Goal: Task Accomplishment & Management: Use online tool/utility

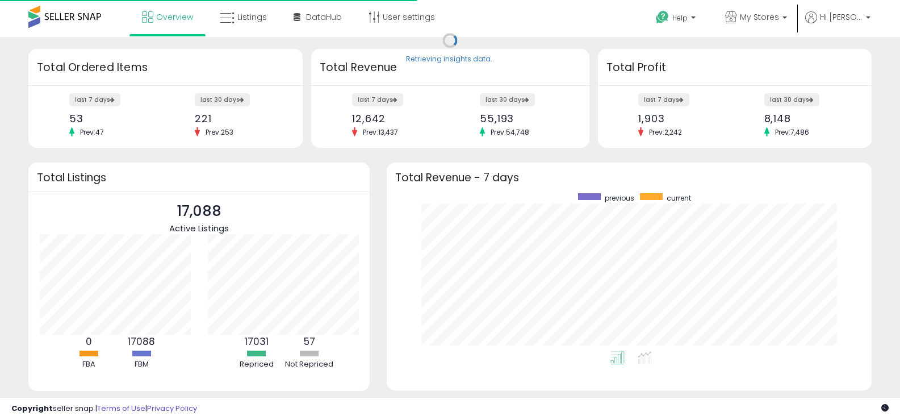
scroll to position [158, 462]
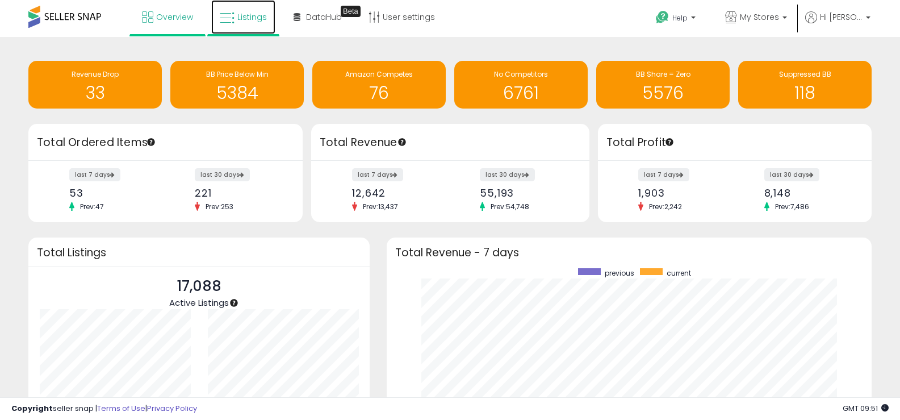
click at [252, 16] on span "Listings" at bounding box center [252, 16] width 30 height 11
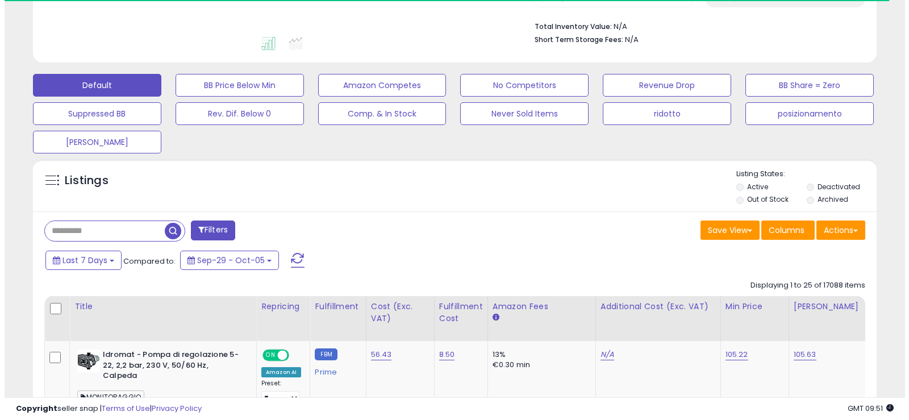
scroll to position [398, 0]
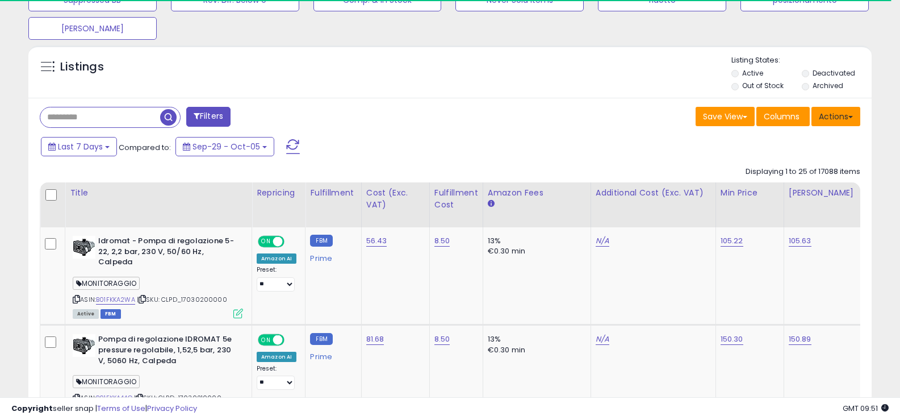
click at [834, 120] on button "Actions" at bounding box center [836, 116] width 49 height 19
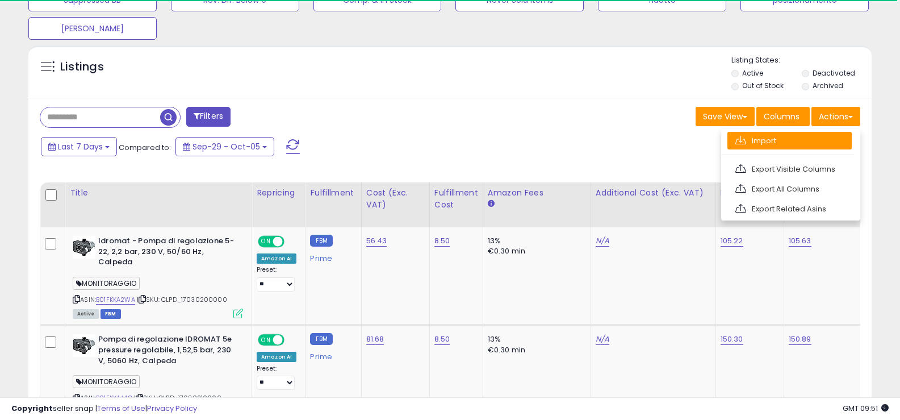
click at [768, 144] on link "Import" at bounding box center [790, 141] width 124 height 18
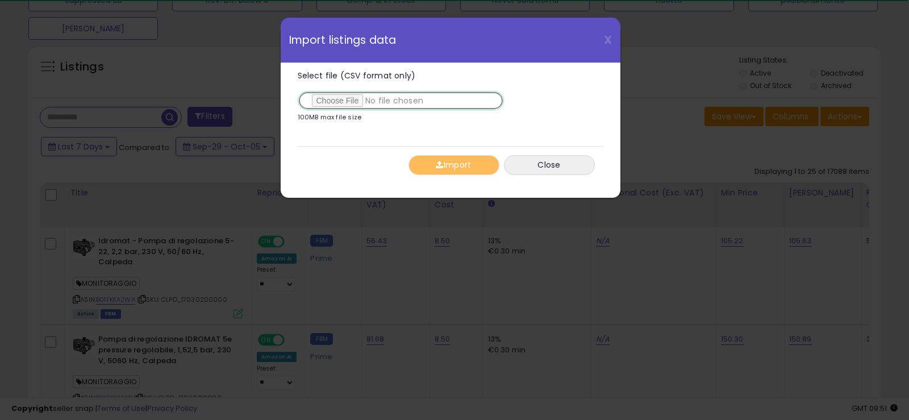
click at [325, 100] on input "Select file (CSV format only)" at bounding box center [401, 100] width 206 height 19
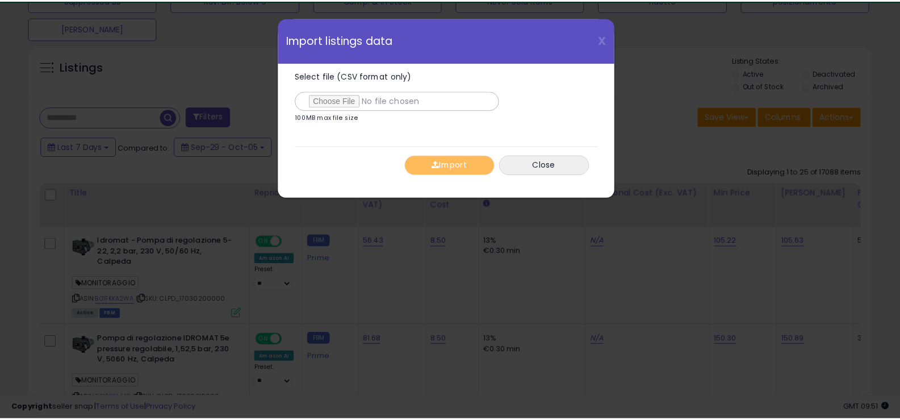
scroll to position [233, 494]
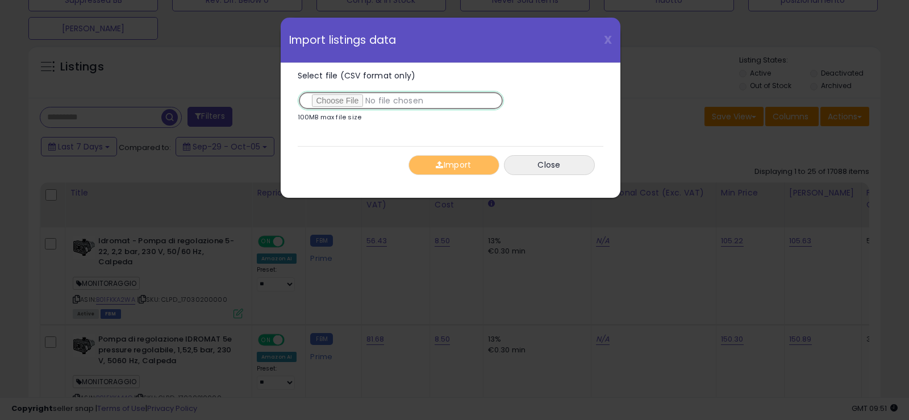
type input "**********"
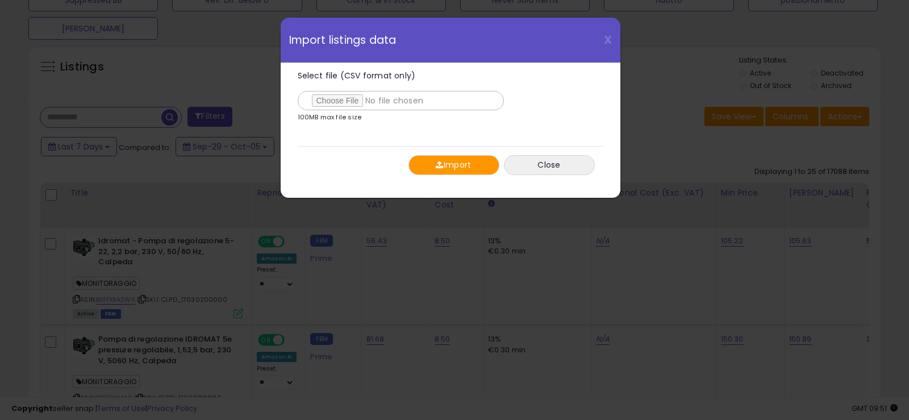
click at [483, 154] on div "Import Close" at bounding box center [451, 164] width 306 height 37
click at [473, 161] on button "Import" at bounding box center [453, 165] width 91 height 20
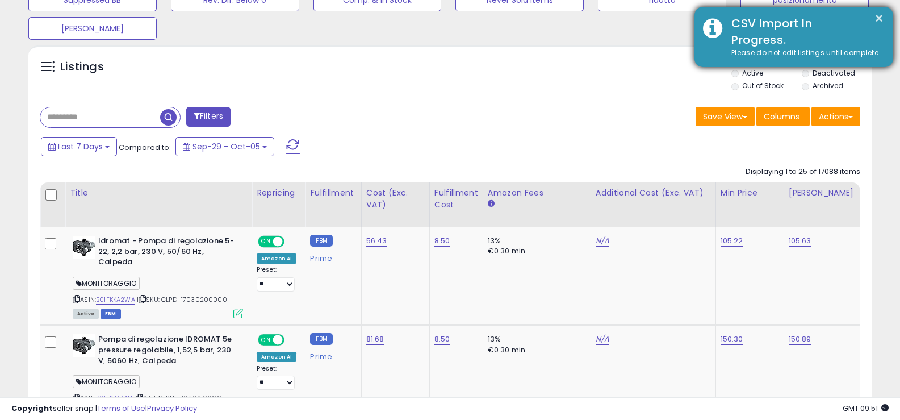
scroll to position [567711, 567456]
